Goal: Task Accomplishment & Management: Use online tool/utility

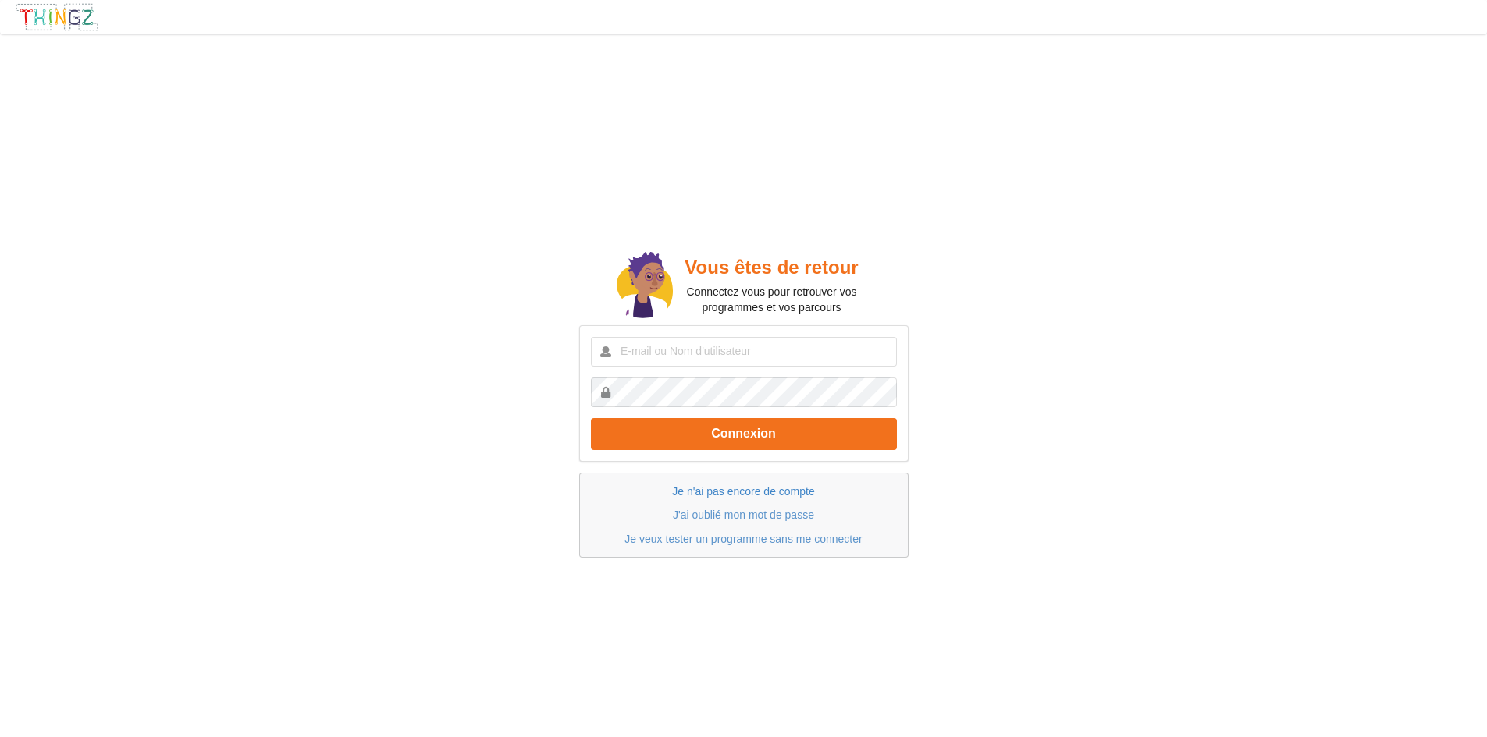
click at [771, 491] on link "Je n'ai pas encore de compte" at bounding box center [743, 491] width 142 height 12
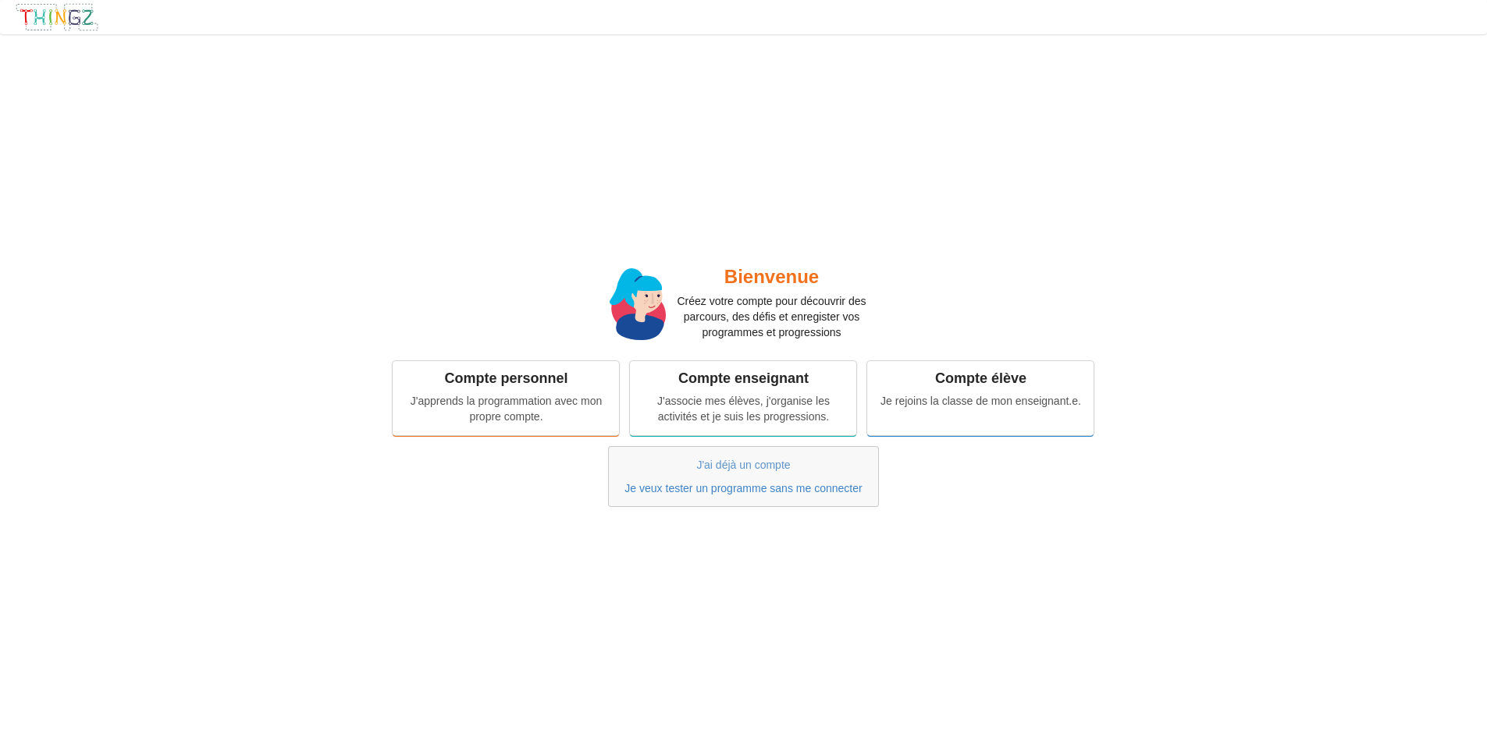
click at [709, 492] on link "Je veux tester un programme sans me connecter" at bounding box center [742, 488] width 237 height 12
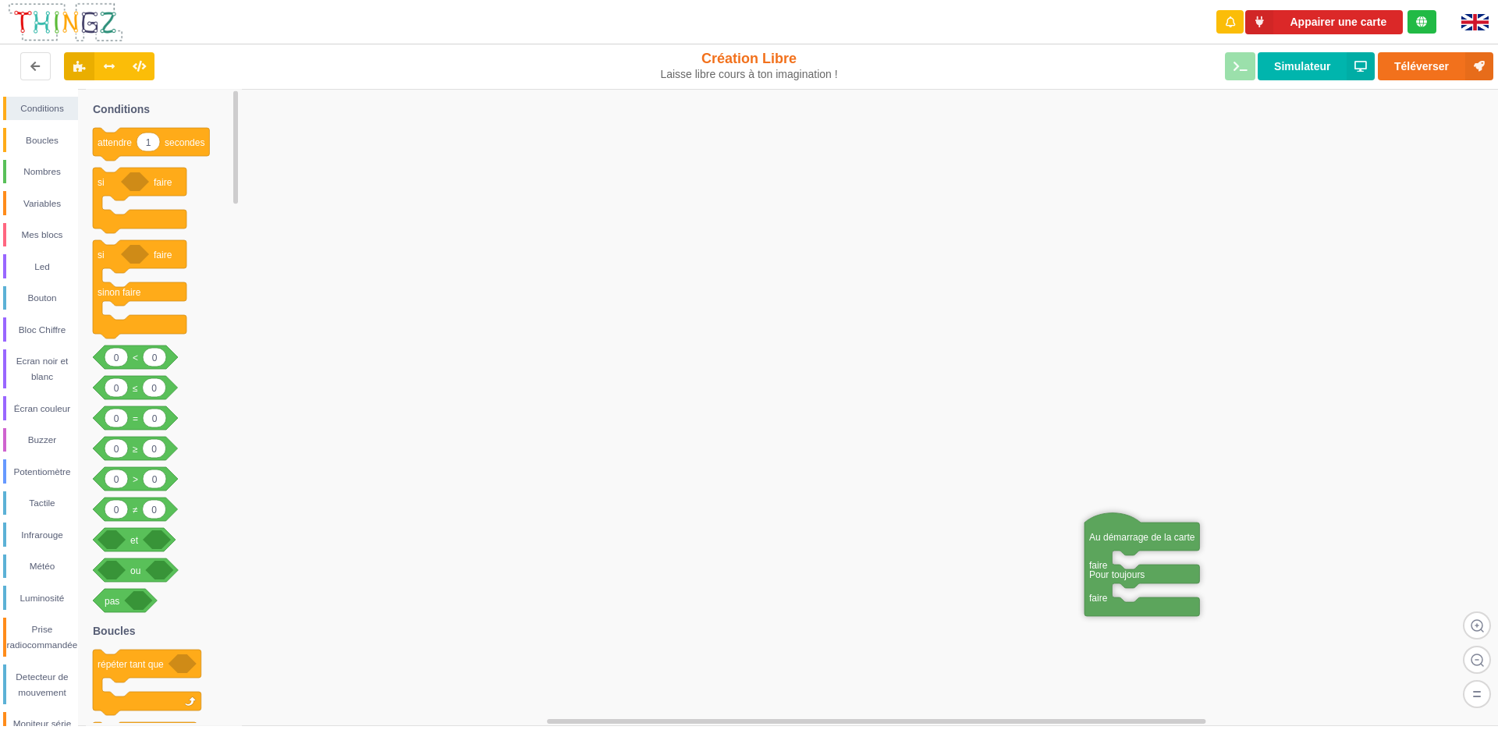
drag, startPoint x: 858, startPoint y: 350, endPoint x: 871, endPoint y: 402, distance: 53.2
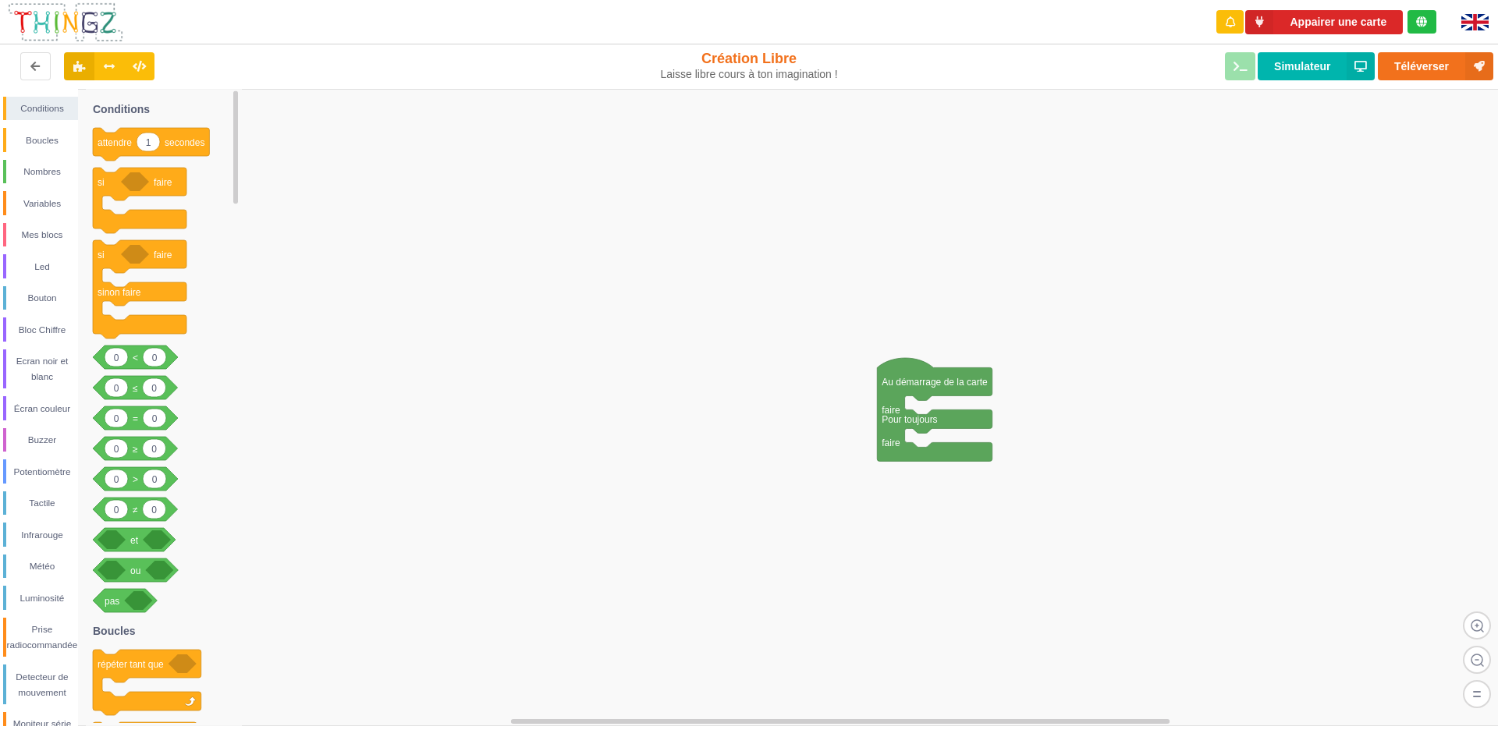
drag, startPoint x: 956, startPoint y: 410, endPoint x: 668, endPoint y: 204, distance: 353.6
click at [769, 234] on div "Conditions Boucles Nombres Variables Mes blocs Led Bouton Bloc Chiffre Ecran no…" at bounding box center [754, 408] width 1509 height 638
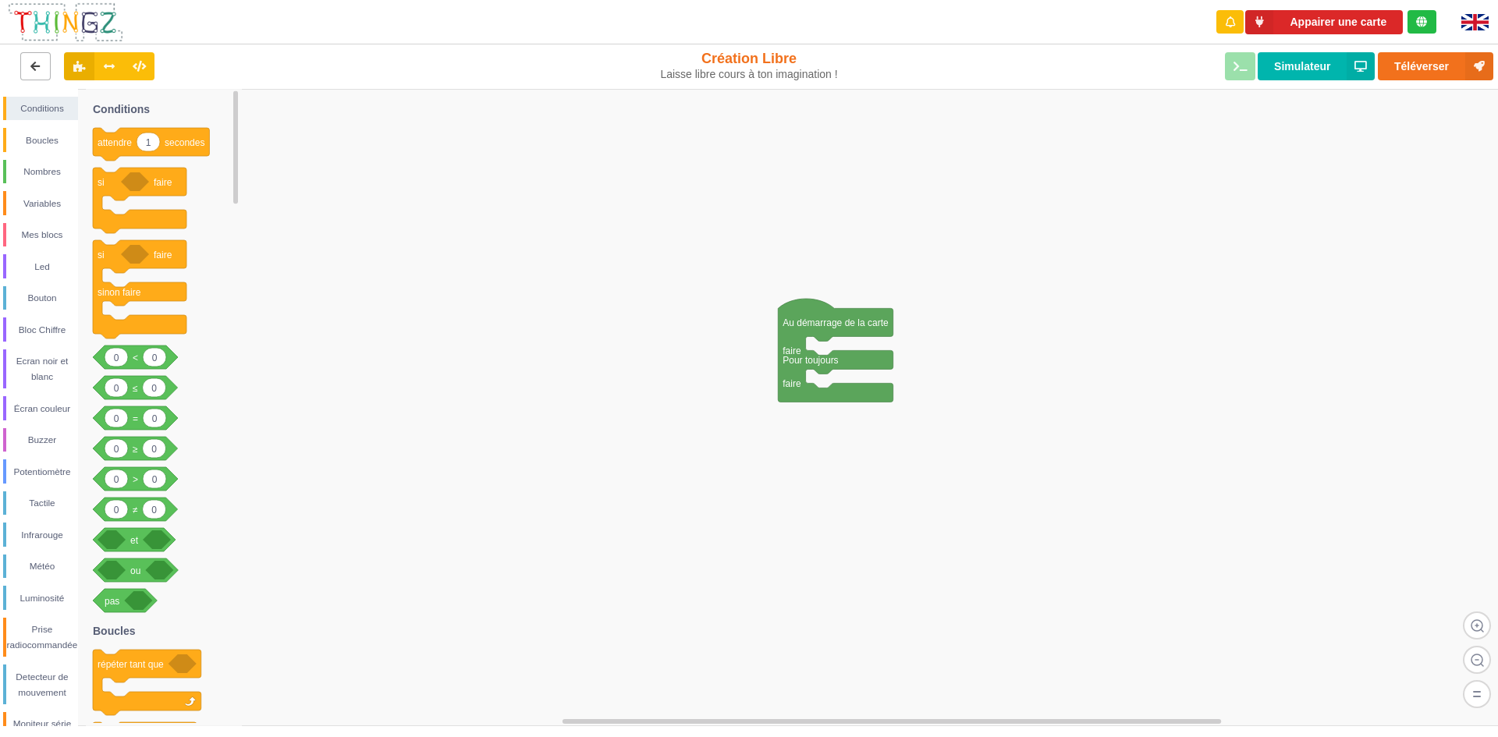
click at [31, 76] on button at bounding box center [35, 66] width 30 height 28
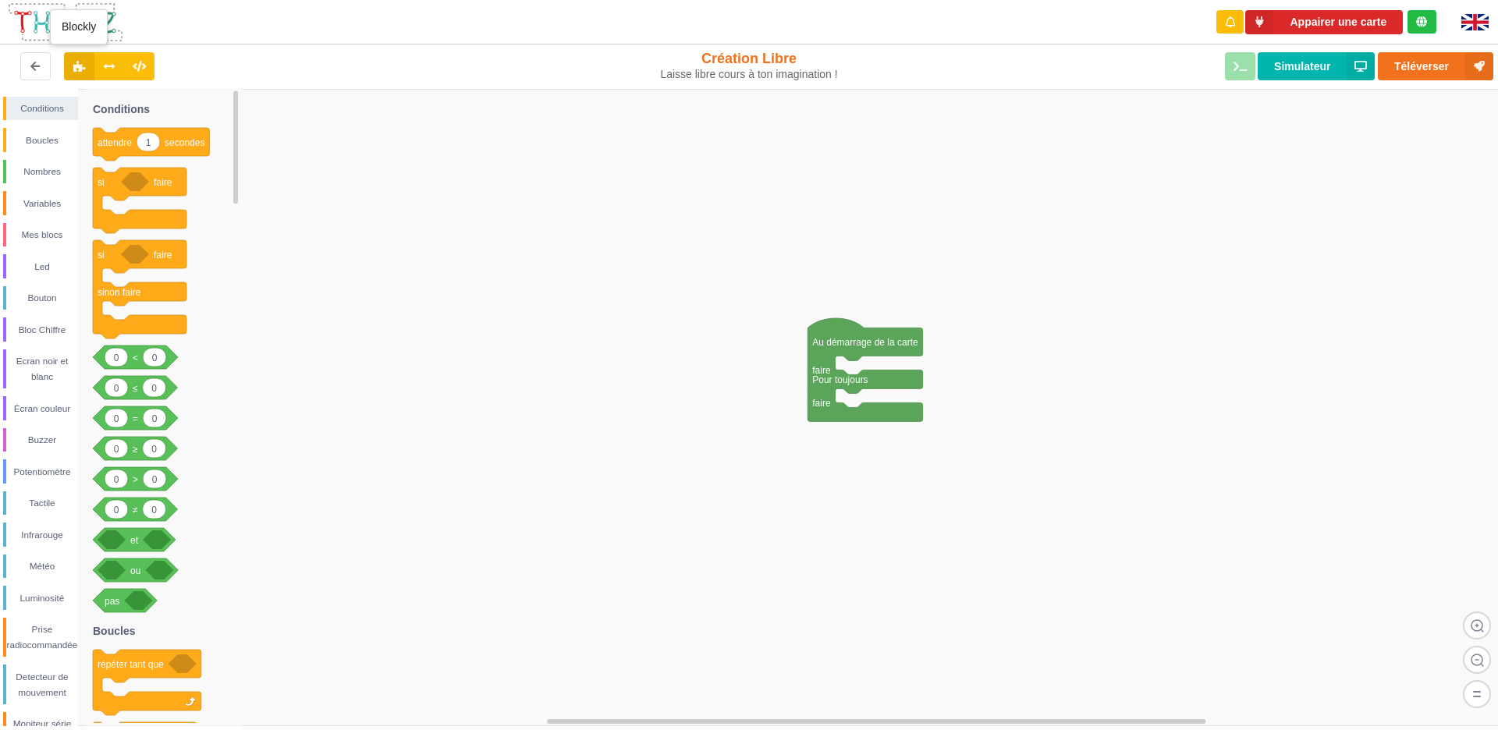
click at [74, 61] on icon at bounding box center [79, 65] width 13 height 9
click at [108, 56] on button at bounding box center [109, 66] width 30 height 28
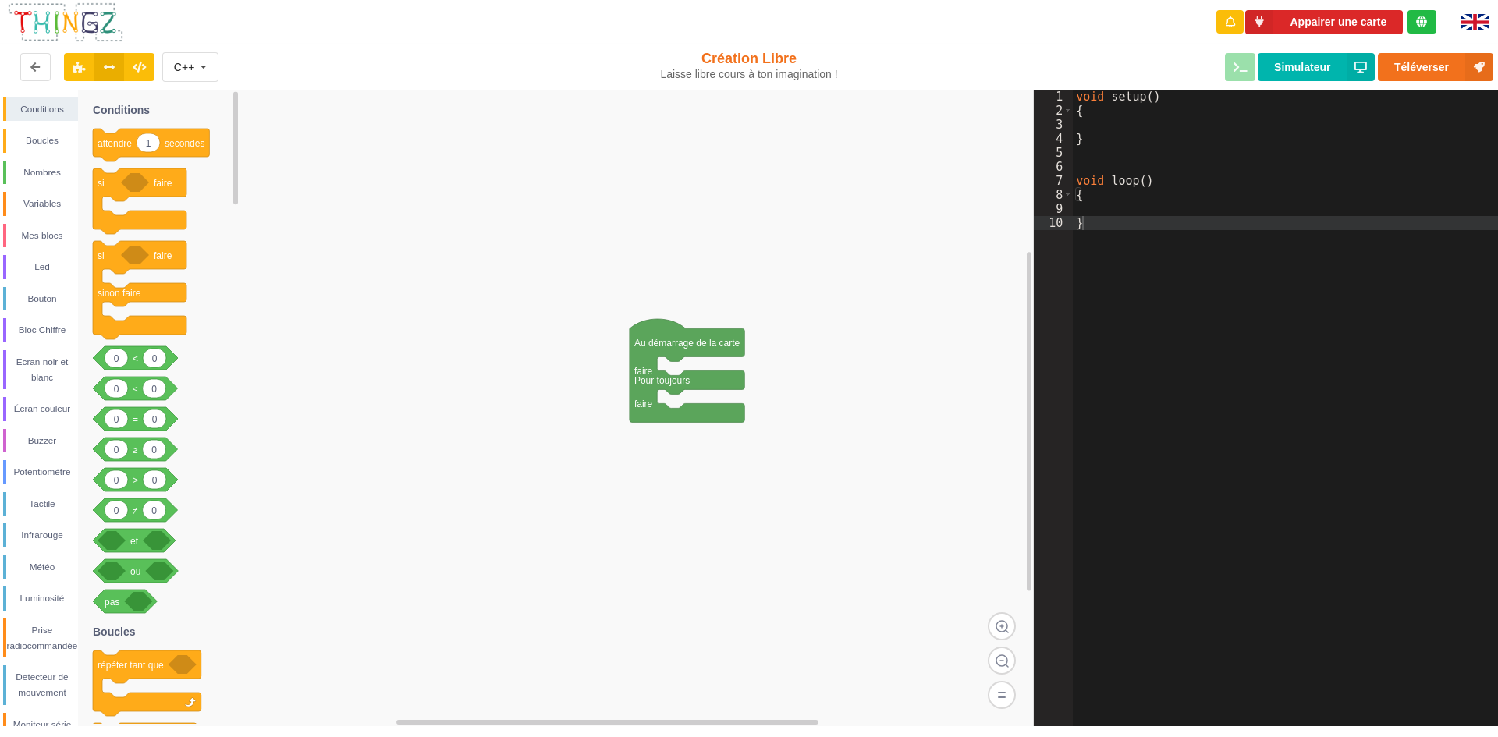
click at [914, 359] on rect at bounding box center [517, 409] width 1034 height 638
click at [90, 66] on button at bounding box center [79, 67] width 30 height 28
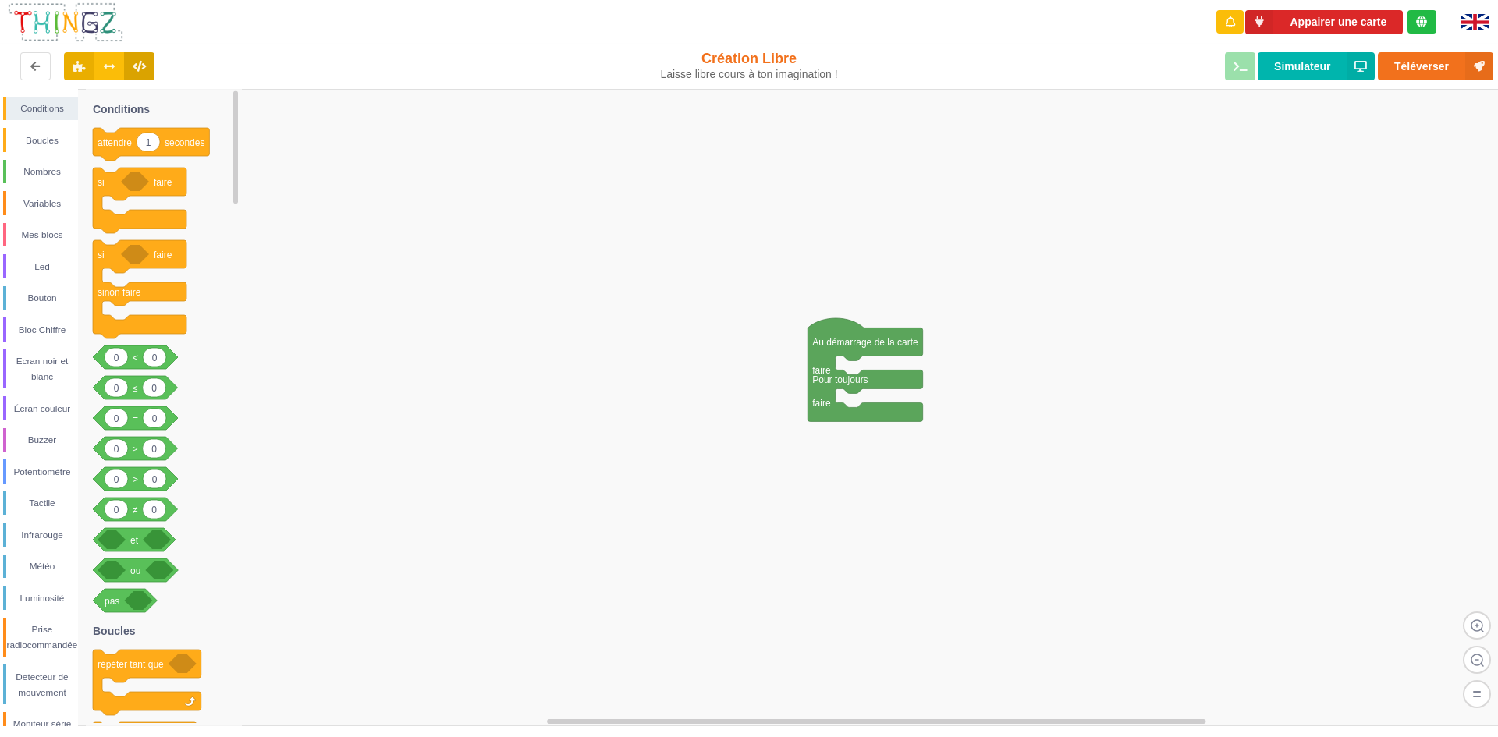
click at [147, 73] on button at bounding box center [139, 66] width 30 height 28
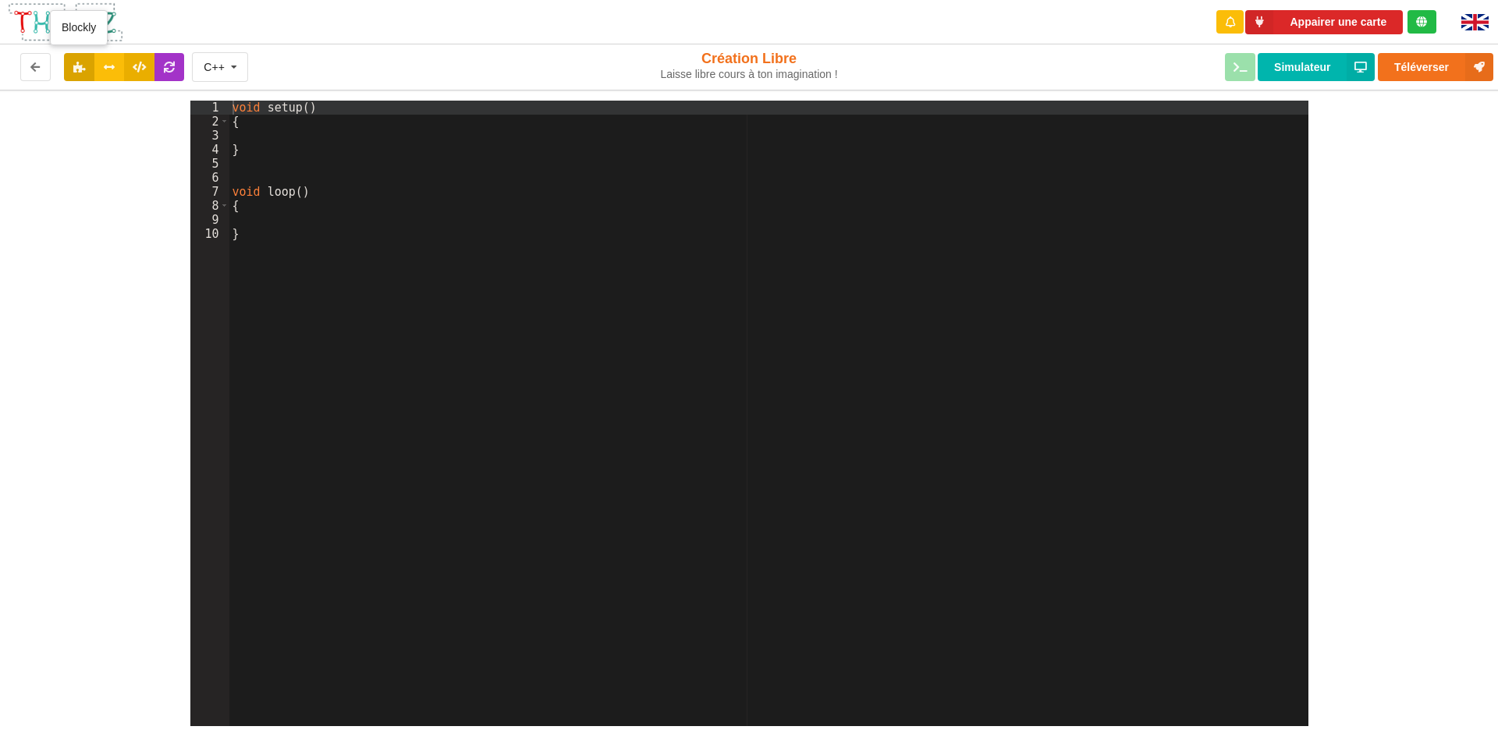
click at [71, 69] on button at bounding box center [79, 67] width 30 height 28
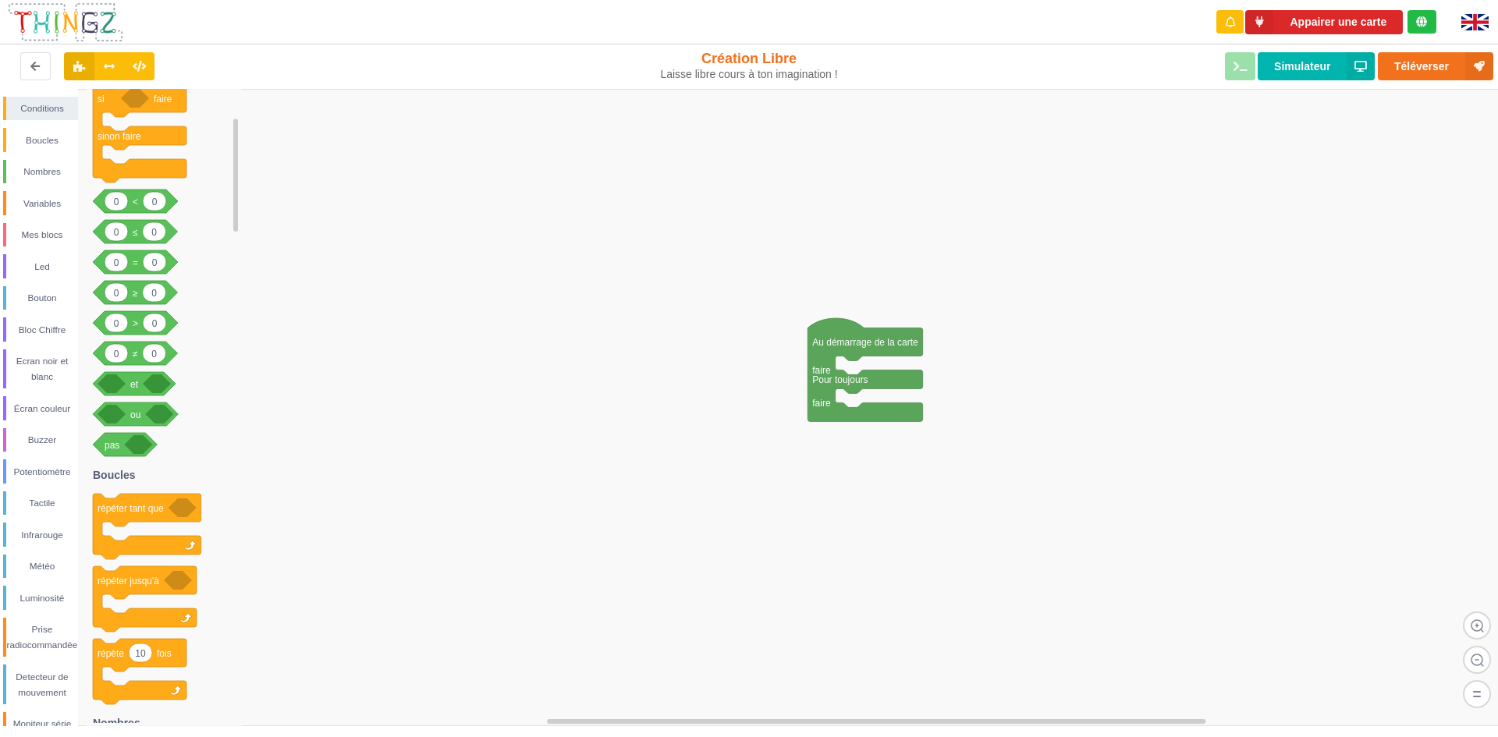
click at [62, 15] on img at bounding box center [65, 22] width 117 height 41
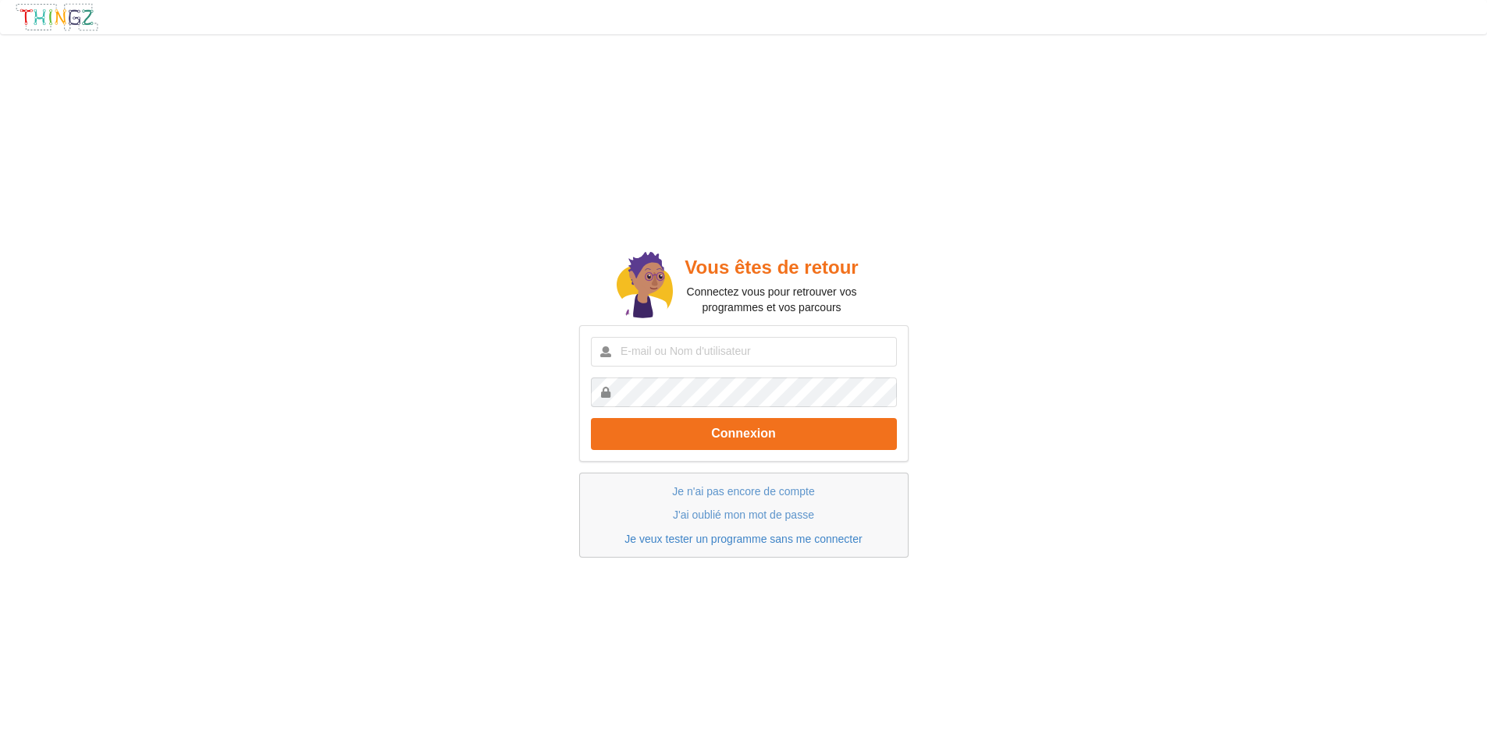
click at [713, 541] on link "Je veux tester un programme sans me connecter" at bounding box center [742, 539] width 237 height 12
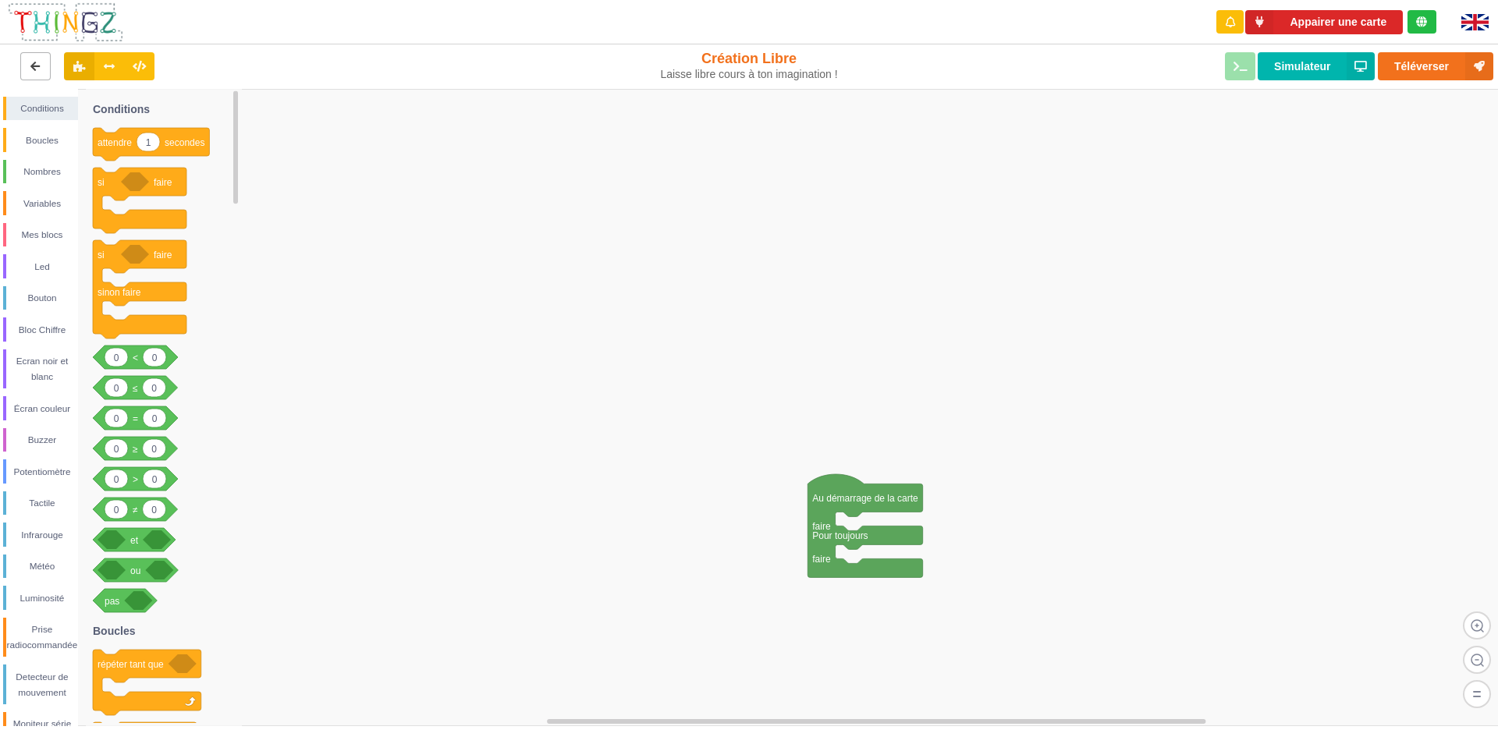
click at [45, 62] on button at bounding box center [35, 66] width 30 height 28
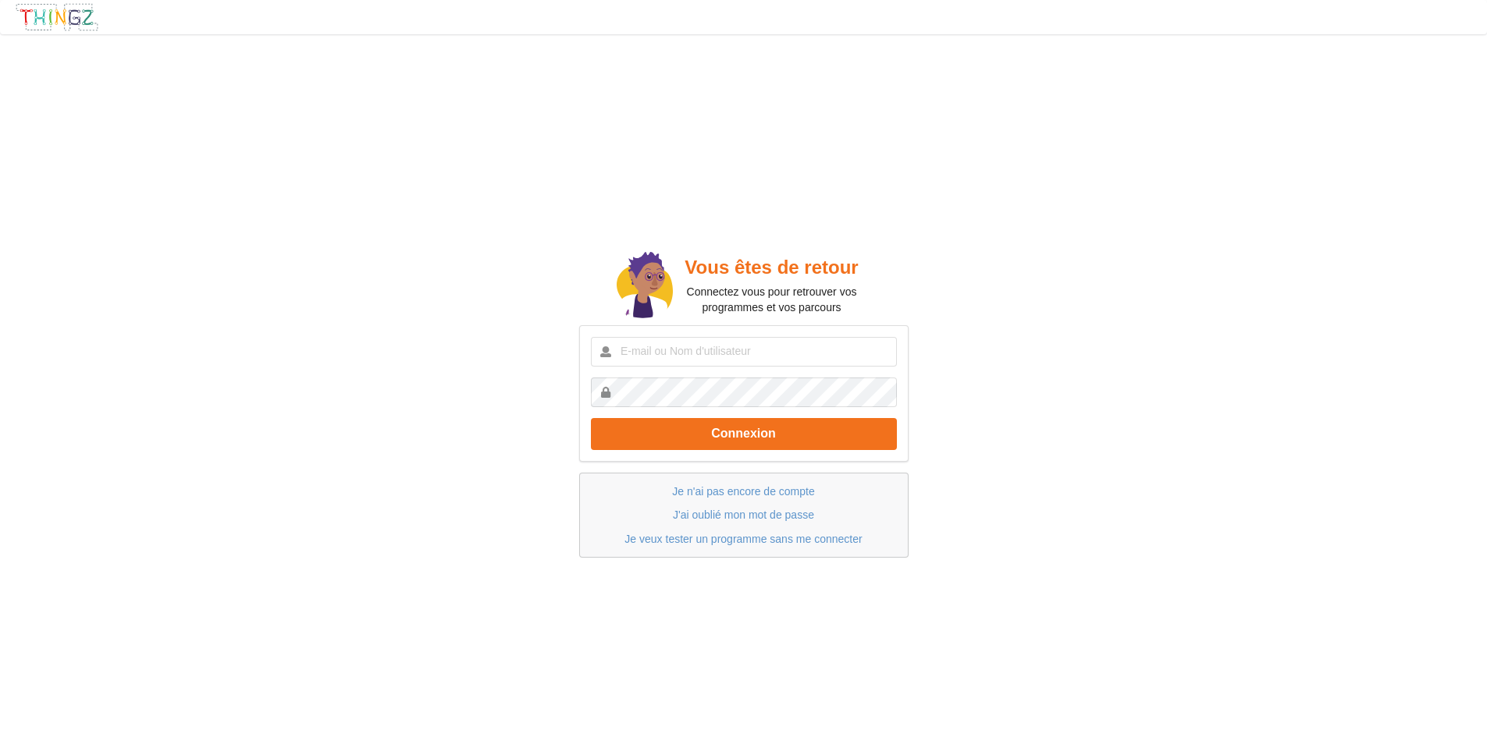
click at [618, 546] on p "Je veux tester un programme sans me connecter" at bounding box center [743, 539] width 297 height 16
click at [631, 538] on link "Je veux tester un programme sans me connecter" at bounding box center [742, 539] width 237 height 12
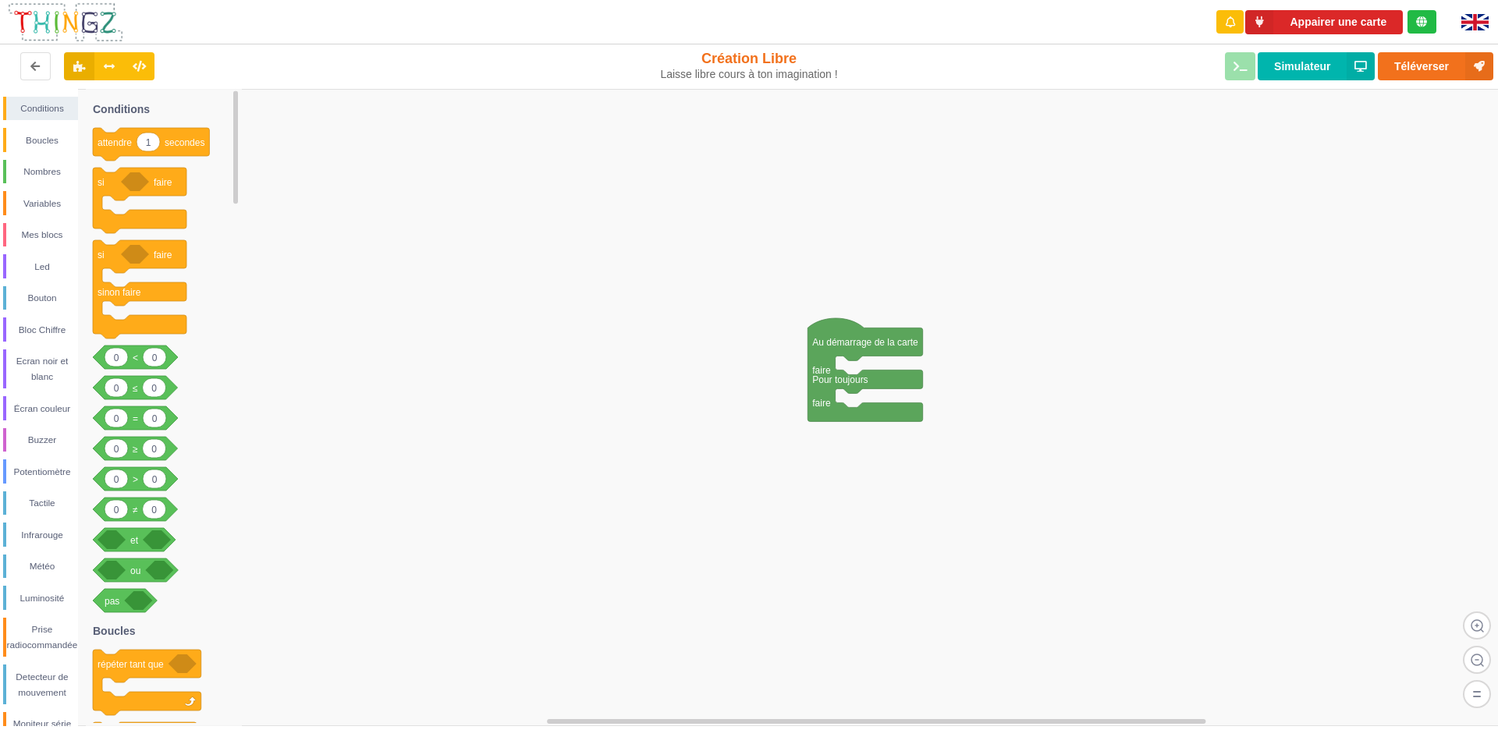
click at [1482, 30] on img at bounding box center [1475, 22] width 27 height 16
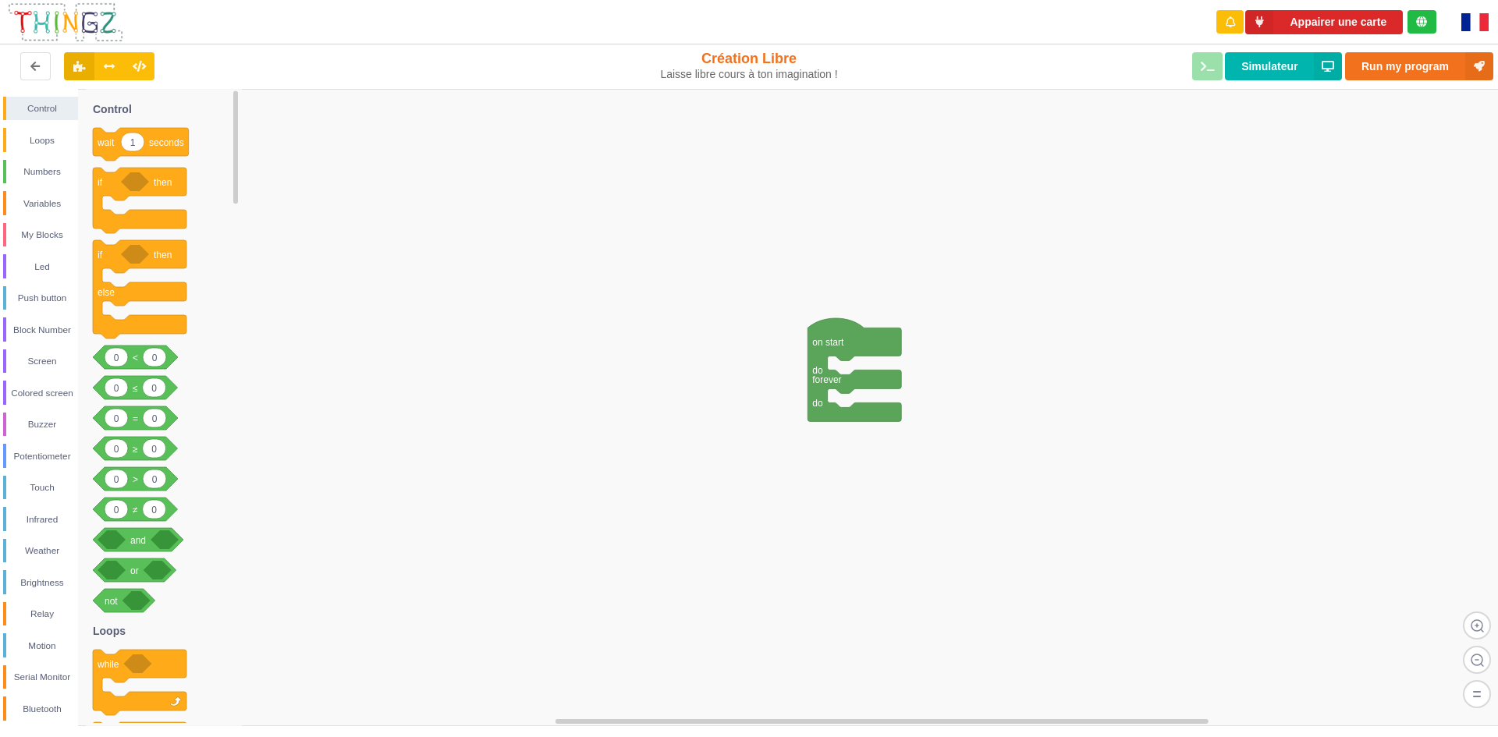
click at [1463, 15] on img at bounding box center [1475, 22] width 27 height 18
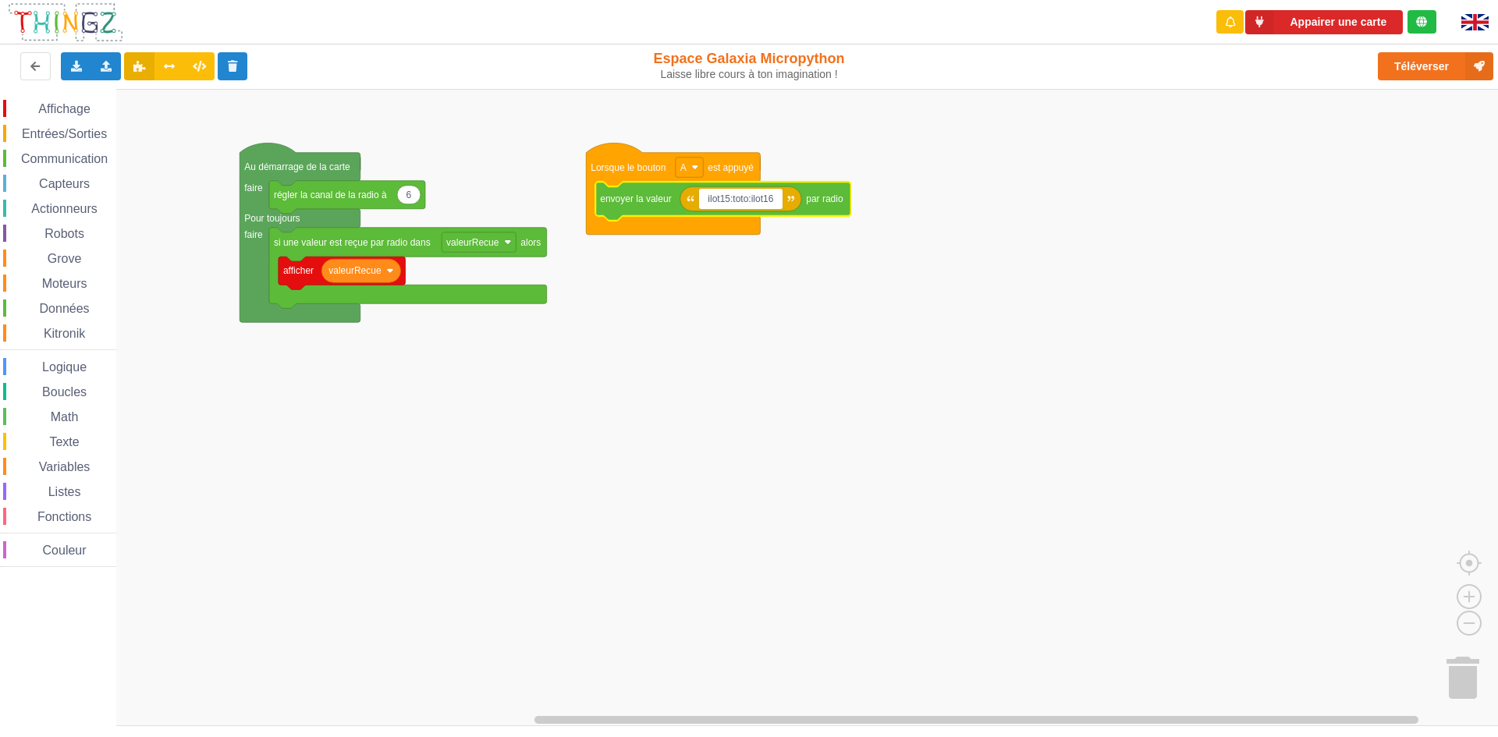
click at [968, 438] on rect "Espace de travail de Blocky" at bounding box center [754, 408] width 1509 height 638
click at [772, 201] on rect "Espace de travail de Blocky" at bounding box center [741, 199] width 84 height 20
click at [770, 197] on input "ilot15:toto:ilot16" at bounding box center [741, 199] width 84 height 20
click at [769, 197] on input "ilot15:toto:ilot16" at bounding box center [741, 199] width 84 height 20
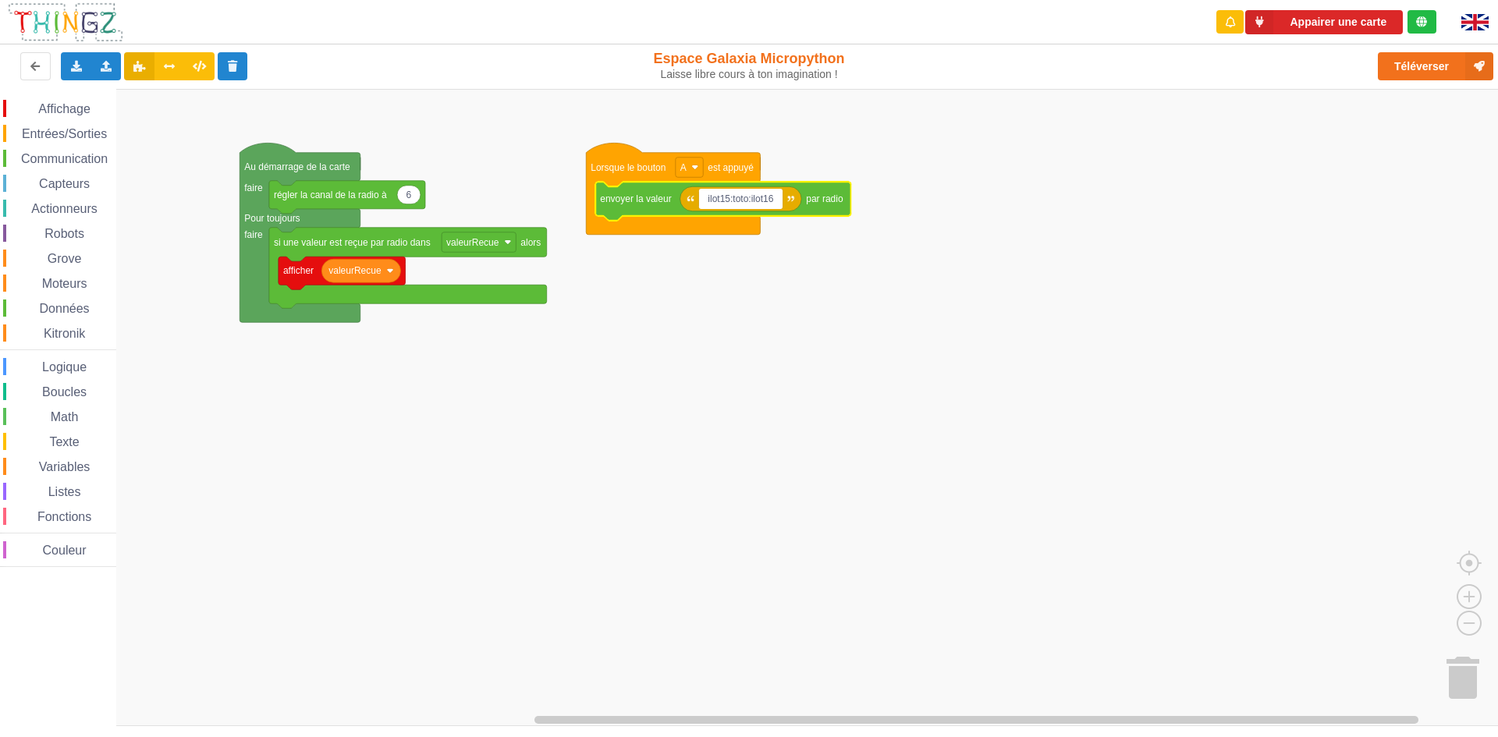
click at [769, 197] on input "ilot15:toto:ilot16" at bounding box center [741, 199] width 84 height 20
click at [771, 197] on input "ilot15:toto:ilot16" at bounding box center [741, 199] width 84 height 20
click at [777, 198] on input "ilot15:toto:ilot16" at bounding box center [741, 199] width 84 height 20
click at [728, 198] on input "ilot15:toto:ilot15" at bounding box center [741, 199] width 84 height 20
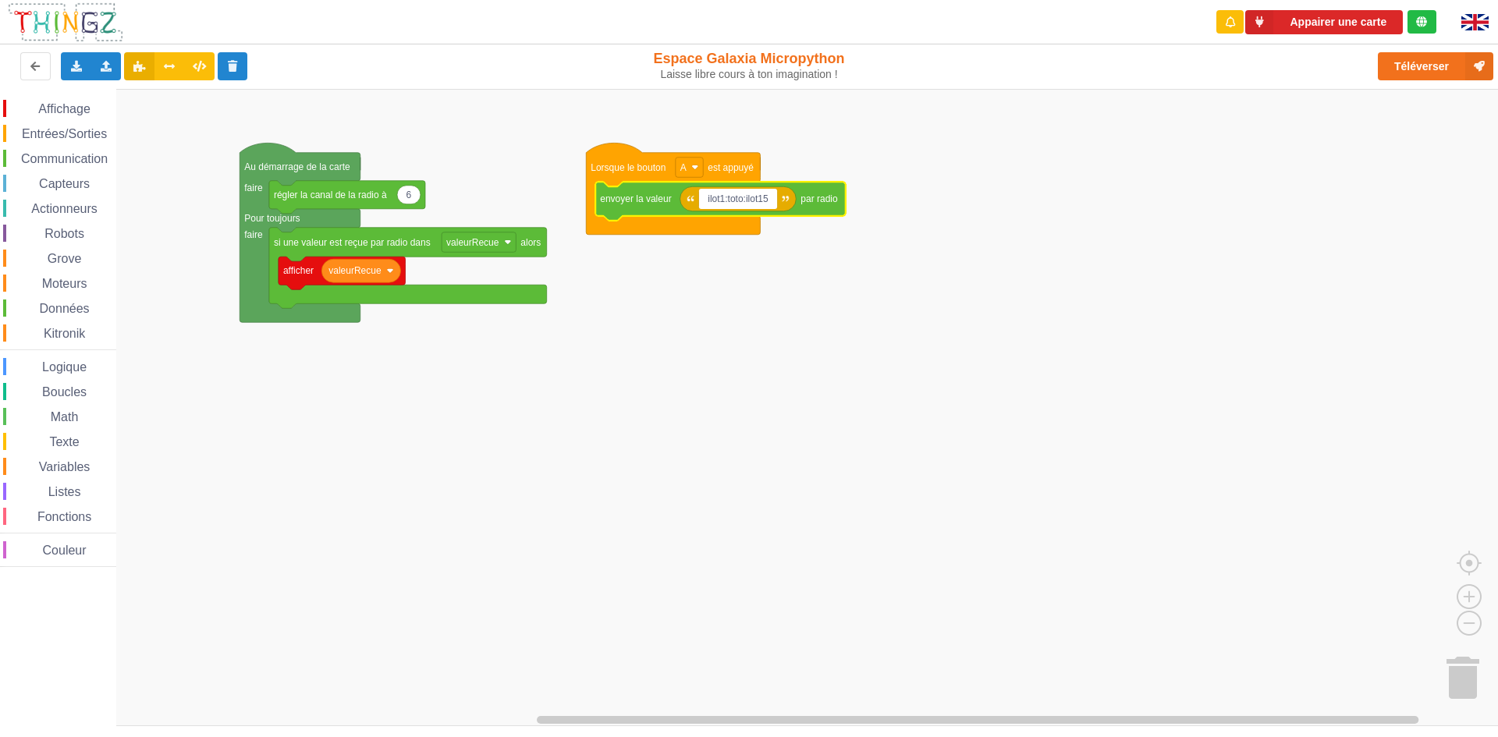
type input "ilot14:toto:ilot15"
